Goal: Find specific page/section: Find specific page/section

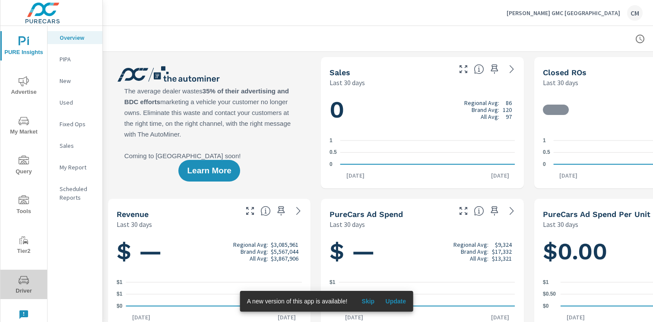
click at [28, 291] on span "Driver" at bounding box center [23, 285] width 41 height 21
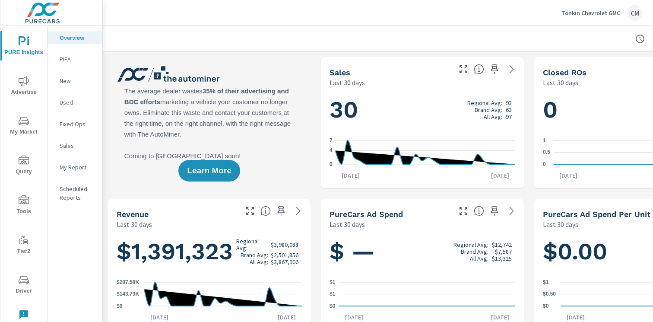
scroll to position [0, 0]
click at [21, 278] on icon "nav menu" at bounding box center [24, 280] width 10 height 10
